Goal: Use online tool/utility: Utilize a website feature to perform a specific function

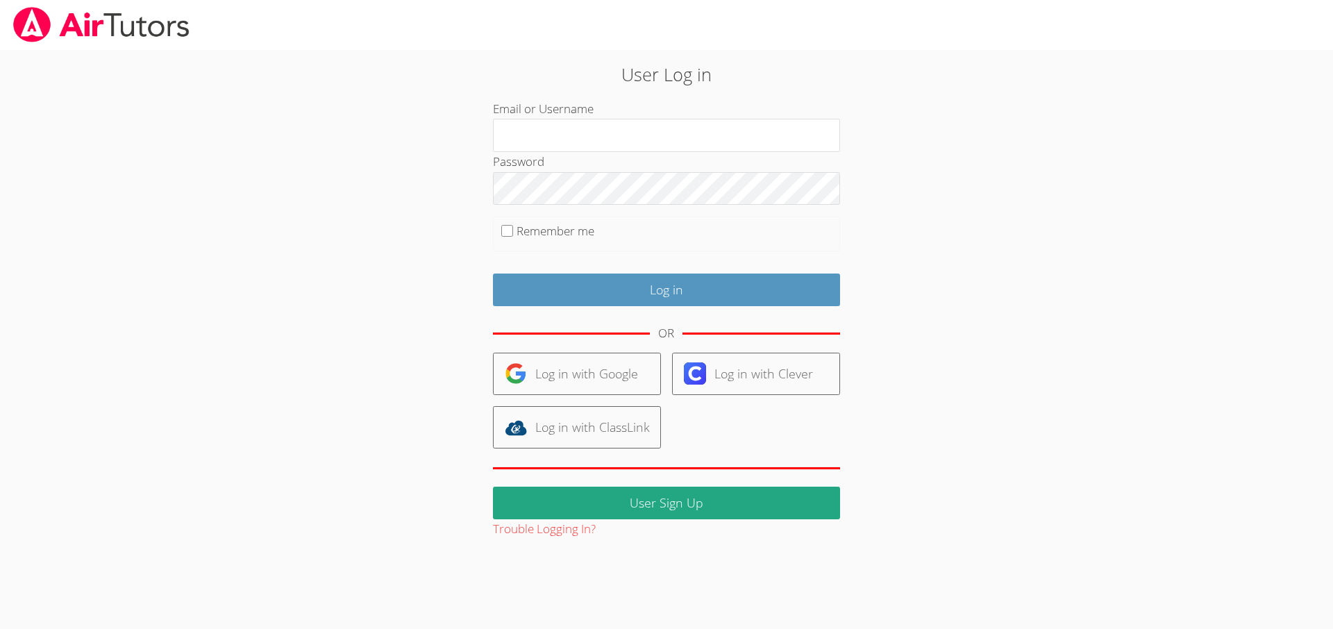
type input "revisedsat@gmail.com"
click at [505, 231] on input "Remember me" at bounding box center [507, 231] width 12 height 12
checkbox input "true"
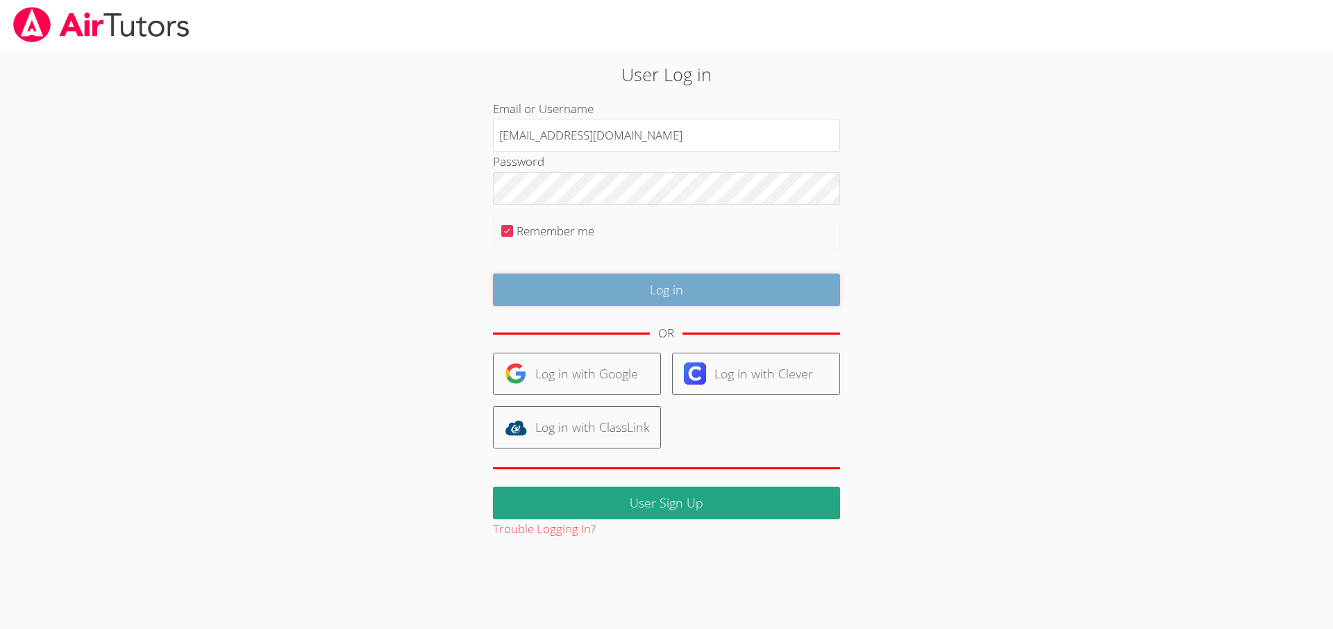
click at [692, 296] on input "Log in" at bounding box center [666, 290] width 347 height 33
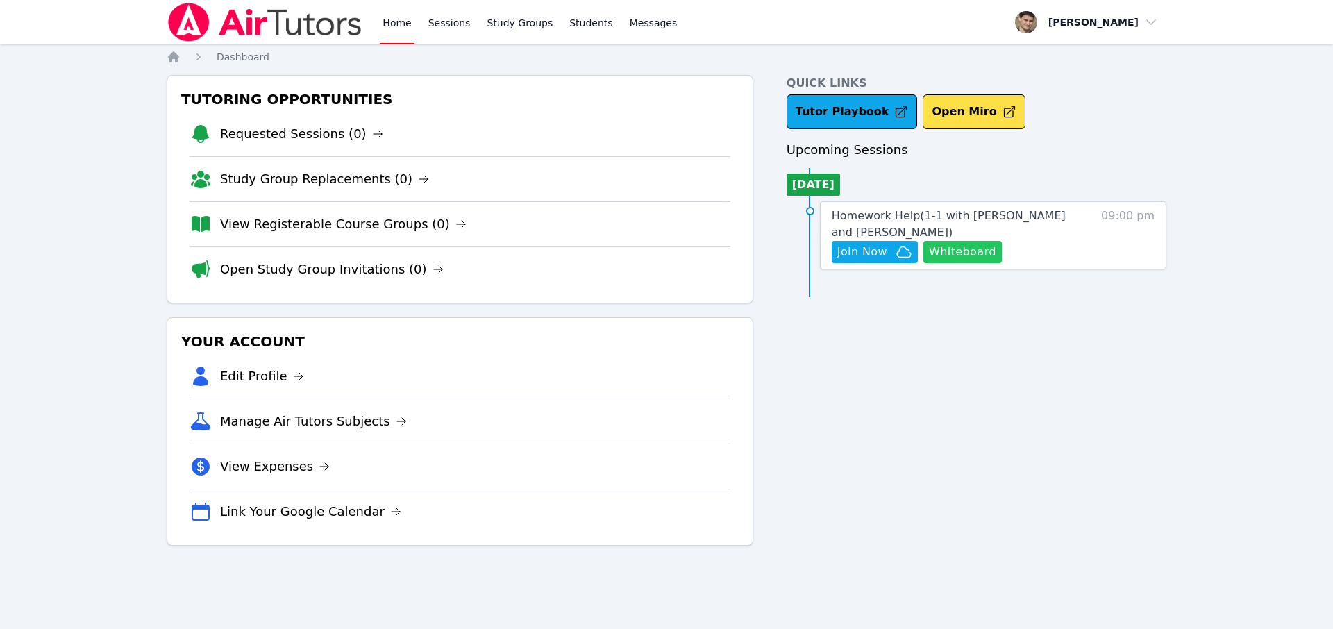
click at [947, 245] on button "Whiteboard" at bounding box center [963, 252] width 78 height 22
click at [872, 253] on span "Join Now" at bounding box center [863, 252] width 50 height 17
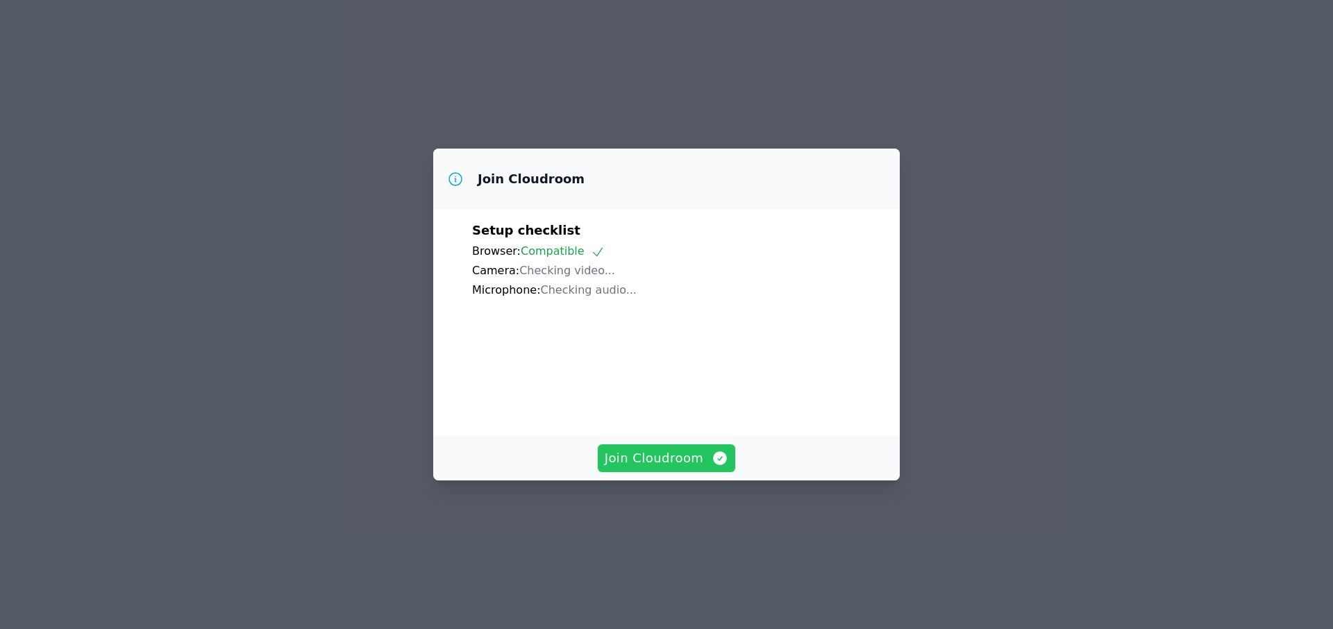
click at [656, 468] on span "Join Cloudroom" at bounding box center [667, 458] width 124 height 19
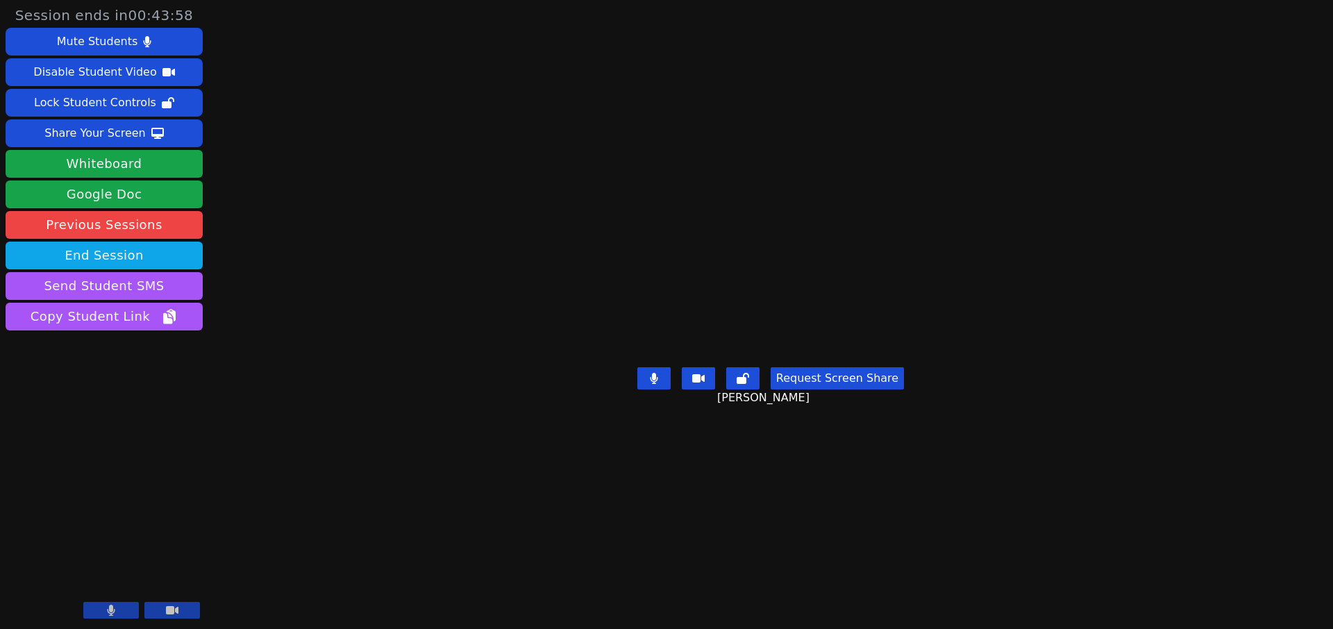
click at [175, 614] on icon at bounding box center [172, 610] width 13 height 11
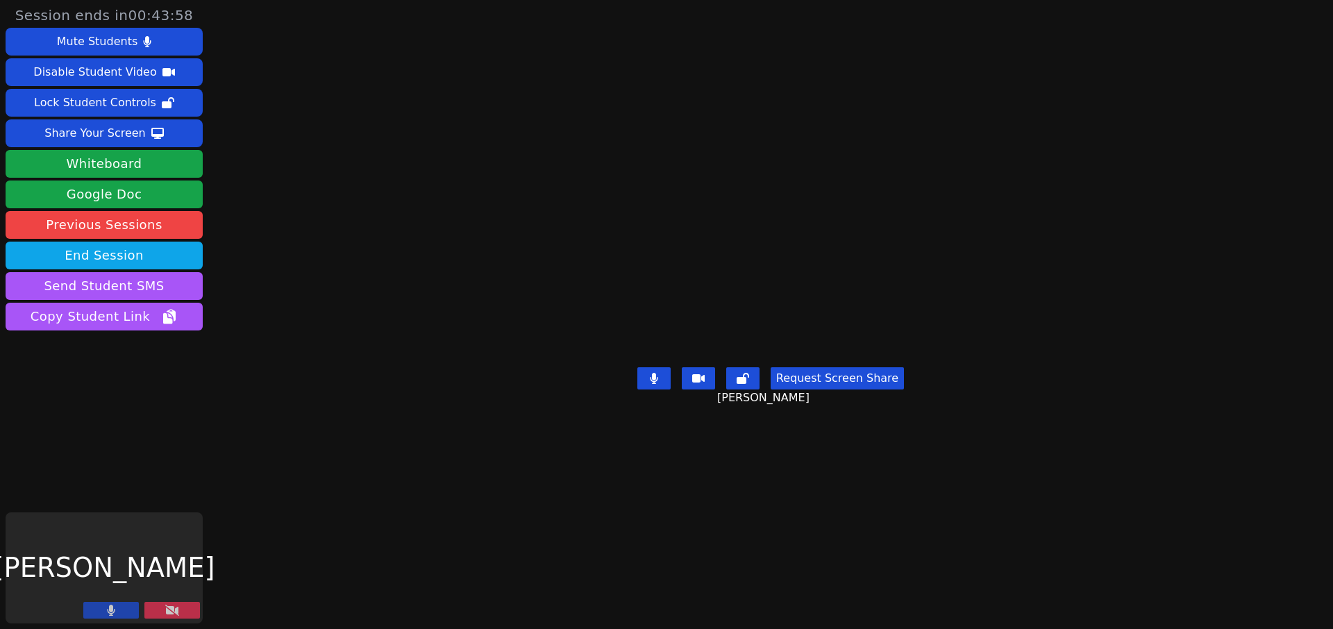
click at [175, 614] on icon at bounding box center [172, 610] width 14 height 11
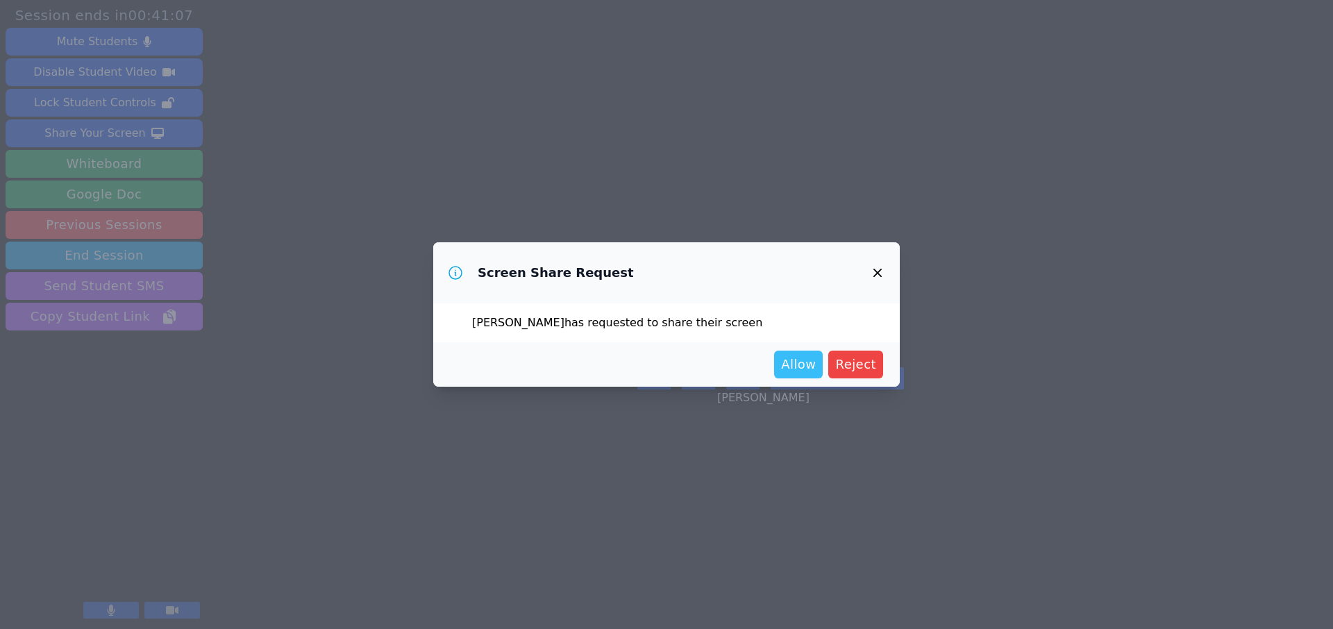
click at [806, 359] on span "Allow" at bounding box center [798, 364] width 35 height 19
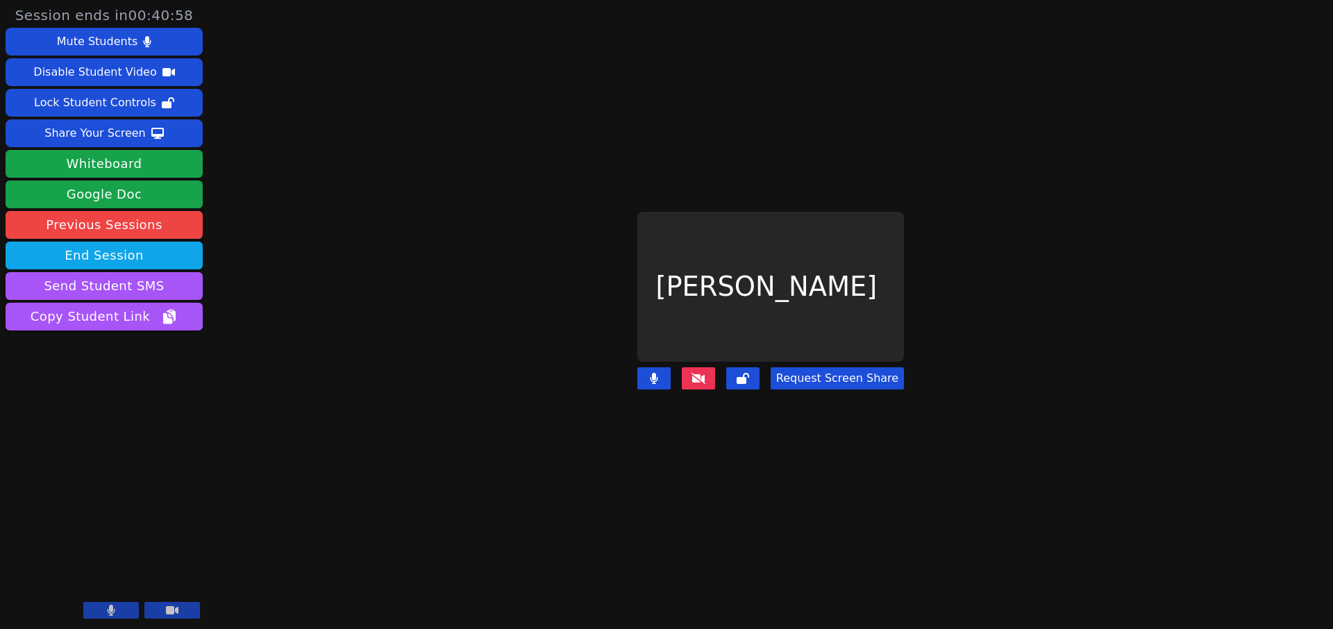
click at [697, 373] on icon at bounding box center [699, 378] width 14 height 11
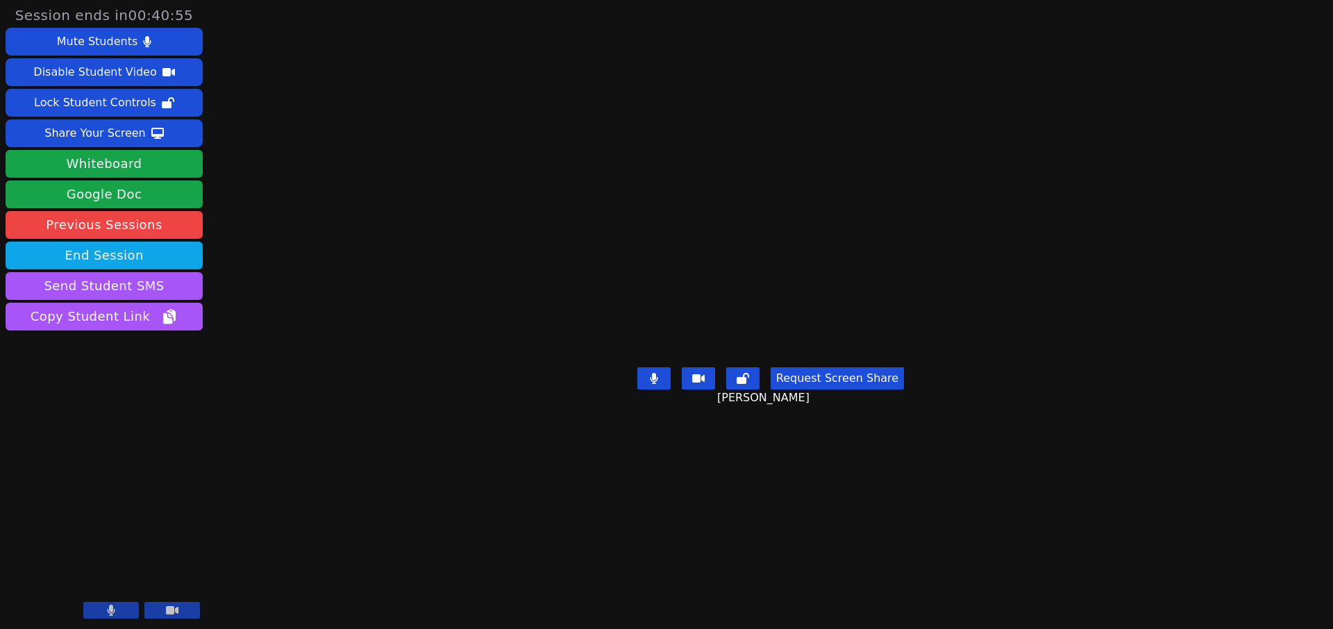
click at [835, 390] on button "Request Screen Share" at bounding box center [837, 378] width 133 height 22
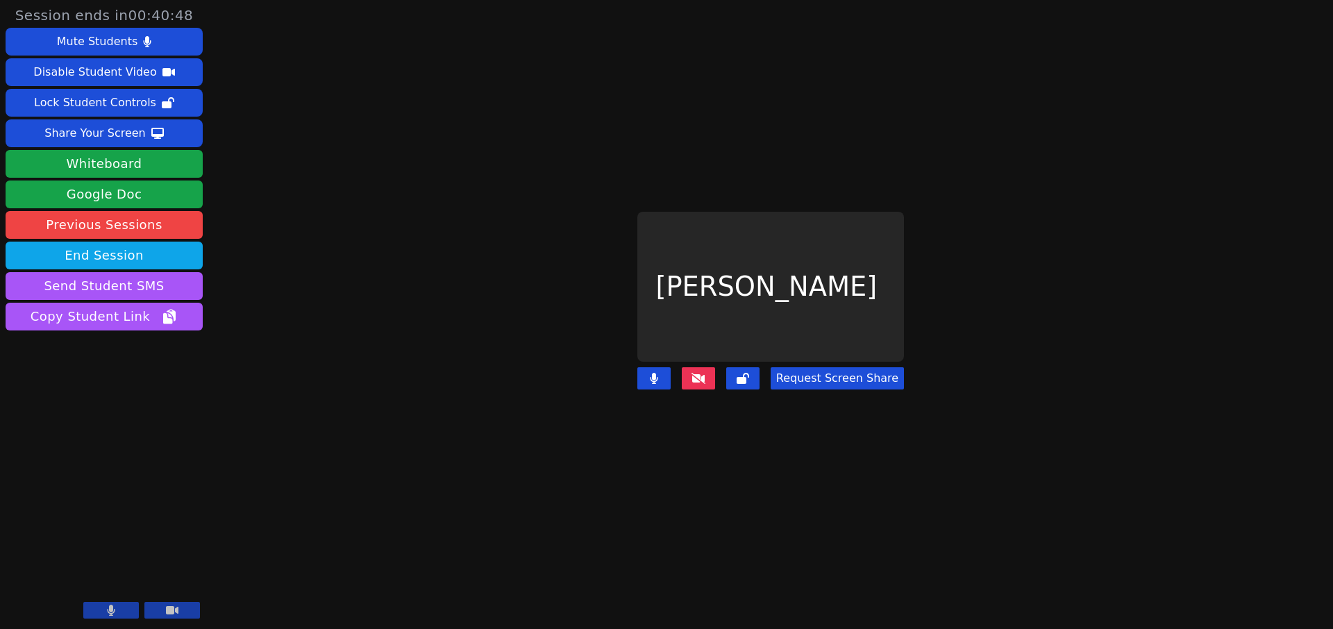
click at [816, 370] on button "Request Screen Share" at bounding box center [837, 378] width 133 height 22
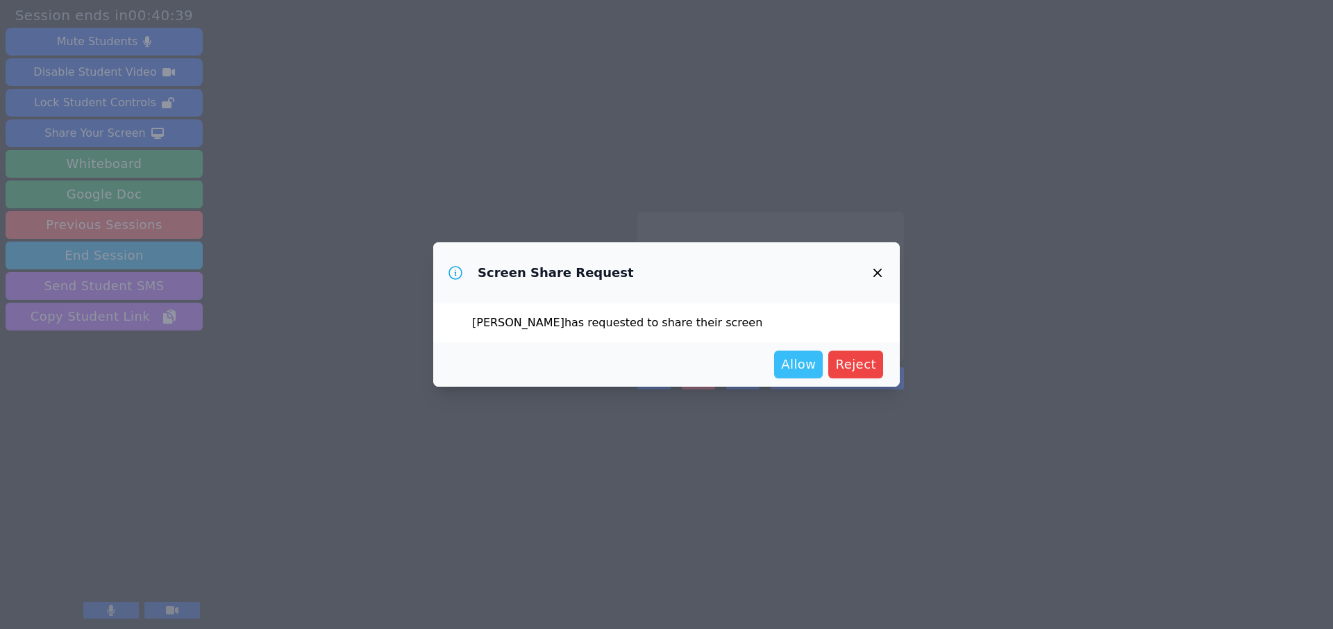
click at [807, 369] on span "Allow" at bounding box center [798, 364] width 35 height 19
click at [790, 369] on span "Allow" at bounding box center [798, 364] width 35 height 19
click at [802, 364] on span "Allow" at bounding box center [798, 364] width 35 height 19
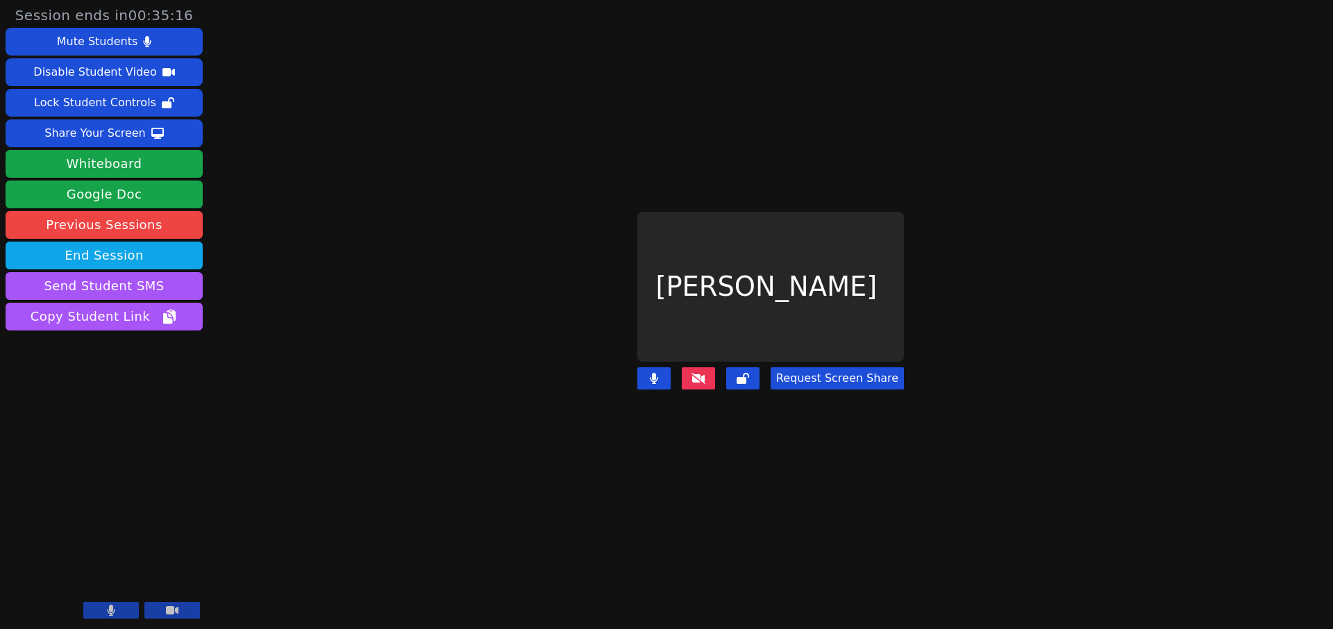
click at [823, 371] on button "Request Screen Share" at bounding box center [837, 378] width 133 height 22
click at [806, 367] on button "Request Screen Share" at bounding box center [837, 378] width 133 height 22
click at [832, 370] on button "Request Screen Share" at bounding box center [837, 378] width 133 height 22
click at [822, 370] on button "Request Screen Share" at bounding box center [837, 378] width 133 height 22
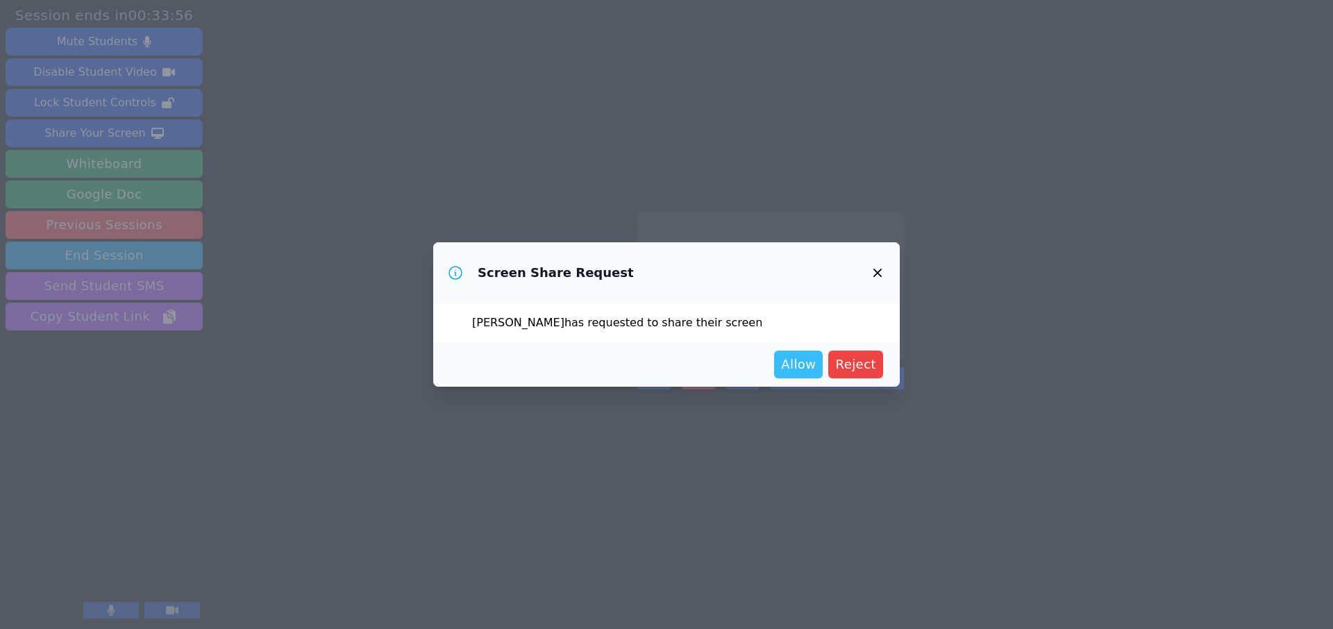
click at [798, 363] on span "Allow" at bounding box center [798, 364] width 35 height 19
